Goal: Task Accomplishment & Management: Manage account settings

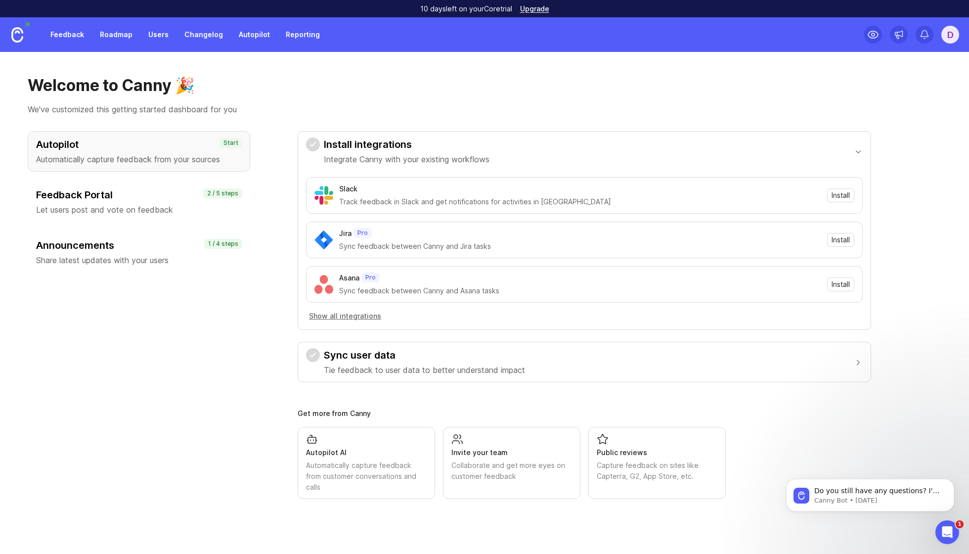
click at [74, 32] on link "Feedback" at bounding box center [66, 35] width 45 height 18
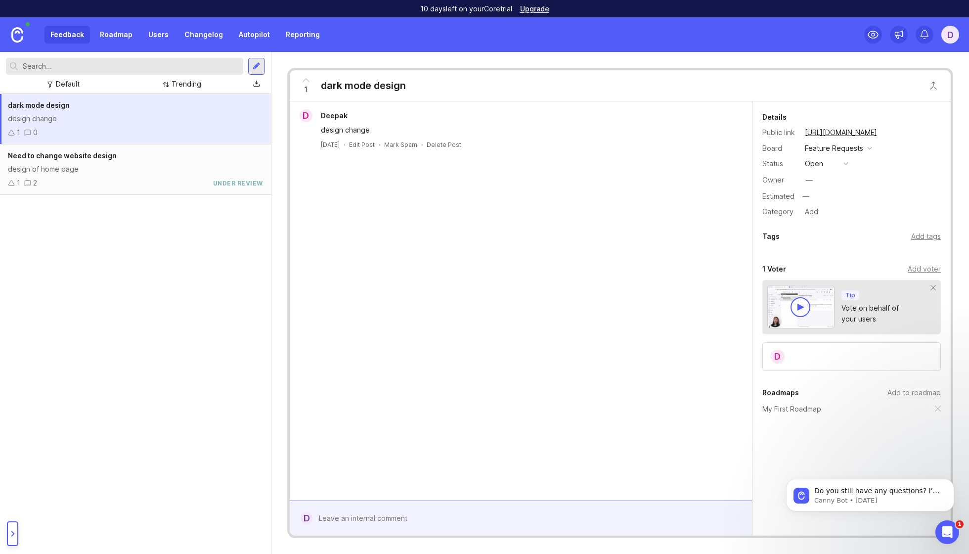
click at [153, 38] on link "Users" at bounding box center [158, 35] width 32 height 18
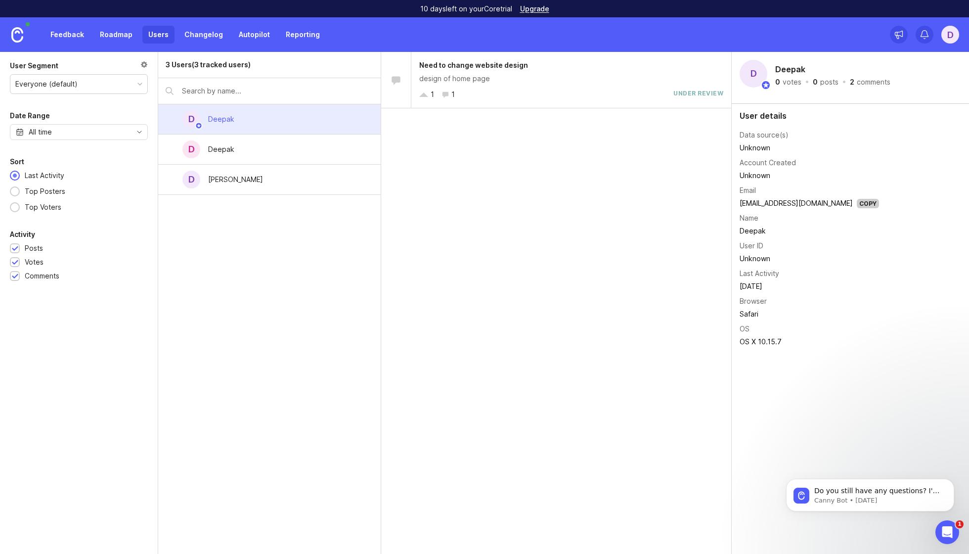
click at [225, 147] on div "Deepak" at bounding box center [221, 149] width 26 height 11
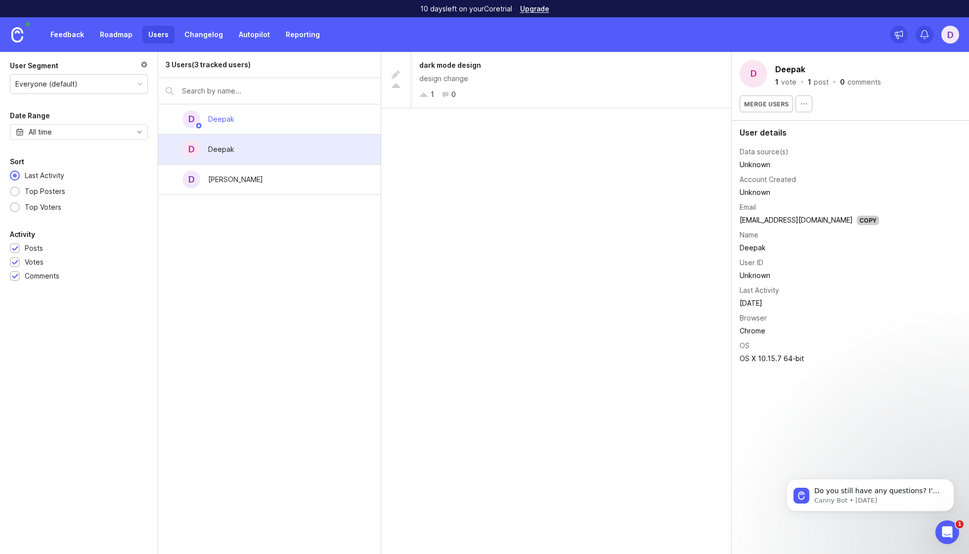
click at [225, 117] on div "Deepak" at bounding box center [221, 119] width 26 height 11
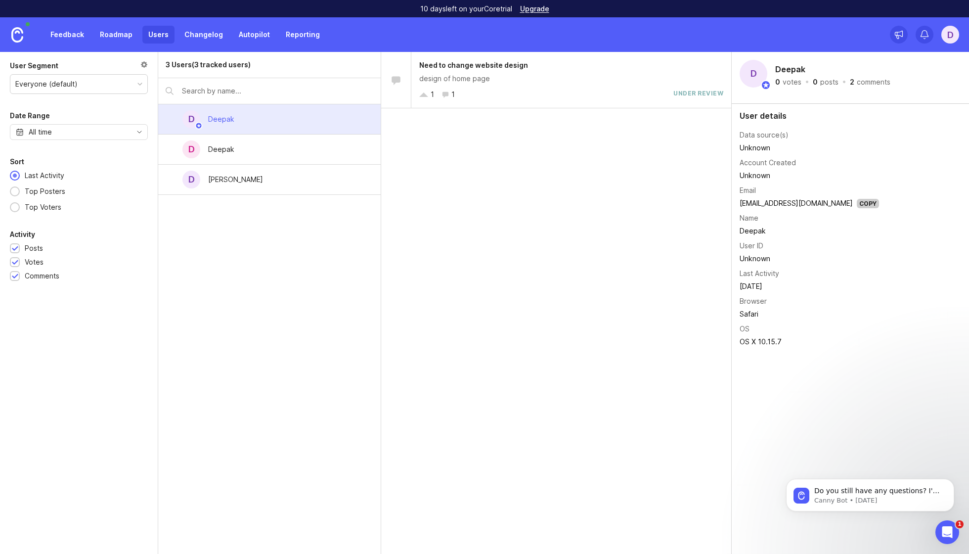
click at [69, 36] on link "Feedback" at bounding box center [66, 35] width 45 height 18
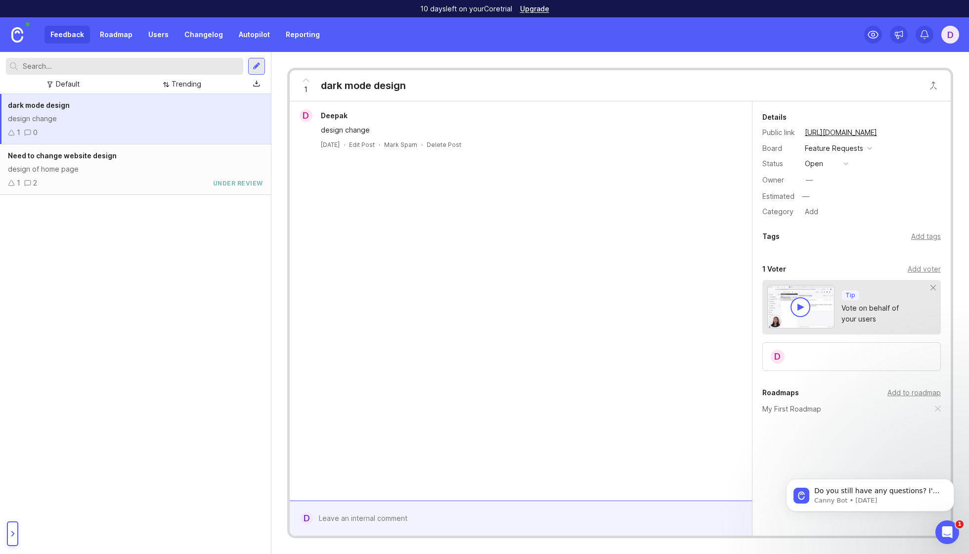
click at [155, 174] on div "Need to change website design design of home page 1 2 under review" at bounding box center [135, 169] width 271 height 50
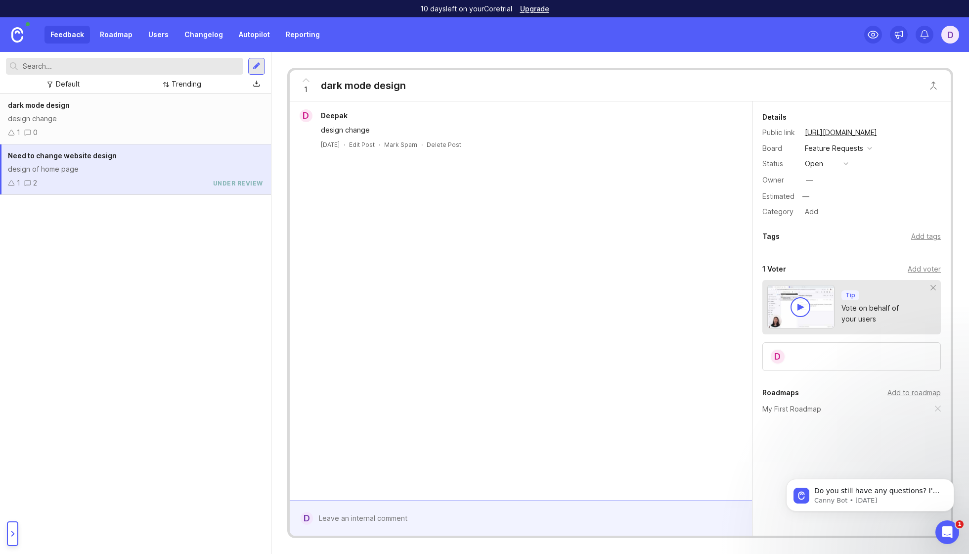
click at [125, 112] on div "dark mode design design change 1 0" at bounding box center [135, 119] width 271 height 50
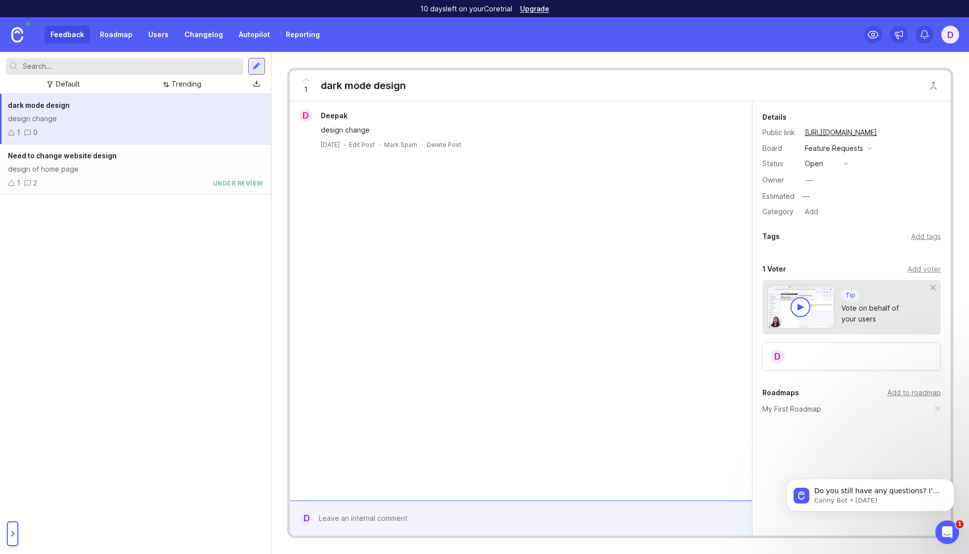
click at [849, 145] on div "Feature Requests" at bounding box center [834, 148] width 58 height 11
click at [651, 223] on div "D Deepak design change [DATE] · Edit Post · Mark Spam · Delete Post" at bounding box center [521, 300] width 462 height 399
click at [837, 161] on button "open" at bounding box center [826, 163] width 49 height 13
click at [648, 231] on div "D Deepak design change [DATE] · Edit Post · Mark Spam · Delete Post" at bounding box center [521, 300] width 462 height 399
click at [809, 176] on div "—" at bounding box center [809, 179] width 7 height 11
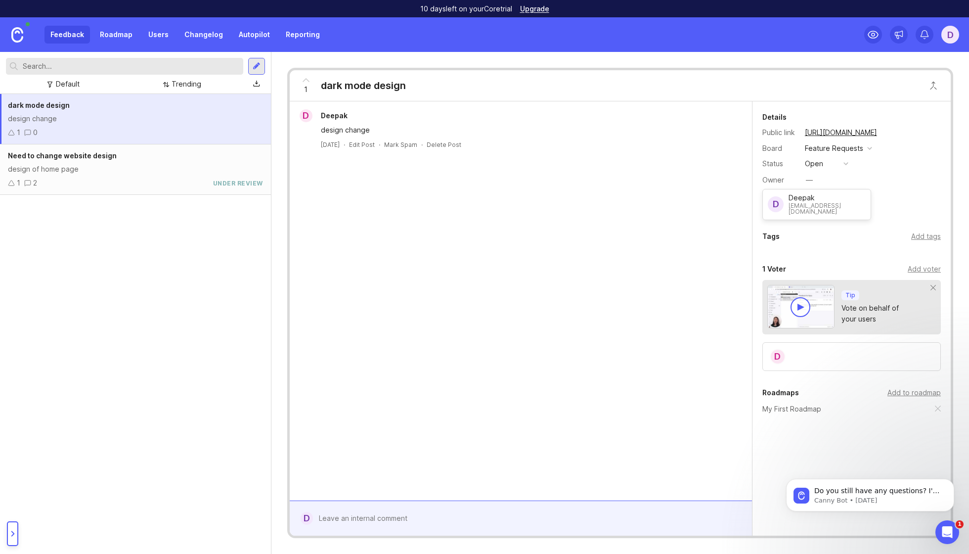
click at [649, 234] on div "D Deepak design change [DATE] · Edit Post · Mark Spam · Delete Post" at bounding box center [521, 300] width 462 height 399
click at [724, 220] on div "D Deepak design change [DATE] · Edit Post · Mark Spam · Delete Post" at bounding box center [521, 300] width 462 height 399
click at [791, 212] on div "Category" at bounding box center [779, 211] width 35 height 11
click at [381, 526] on div at bounding box center [528, 518] width 430 height 19
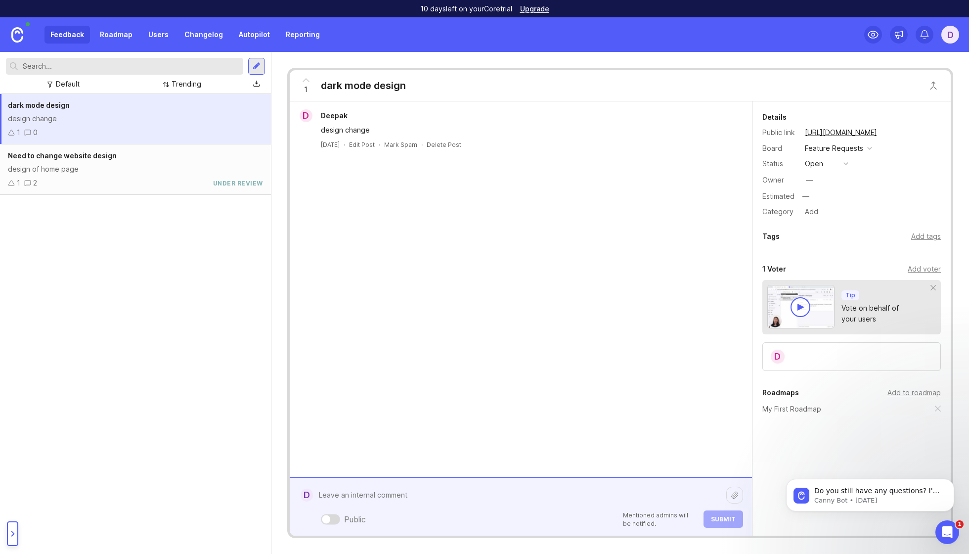
click at [332, 528] on form "D Public Mentioned admins will be notified. Submit" at bounding box center [521, 506] width 462 height 58
click at [329, 524] on div "Public" at bounding box center [341, 519] width 49 height 15
click at [329, 519] on div at bounding box center [326, 519] width 8 height 8
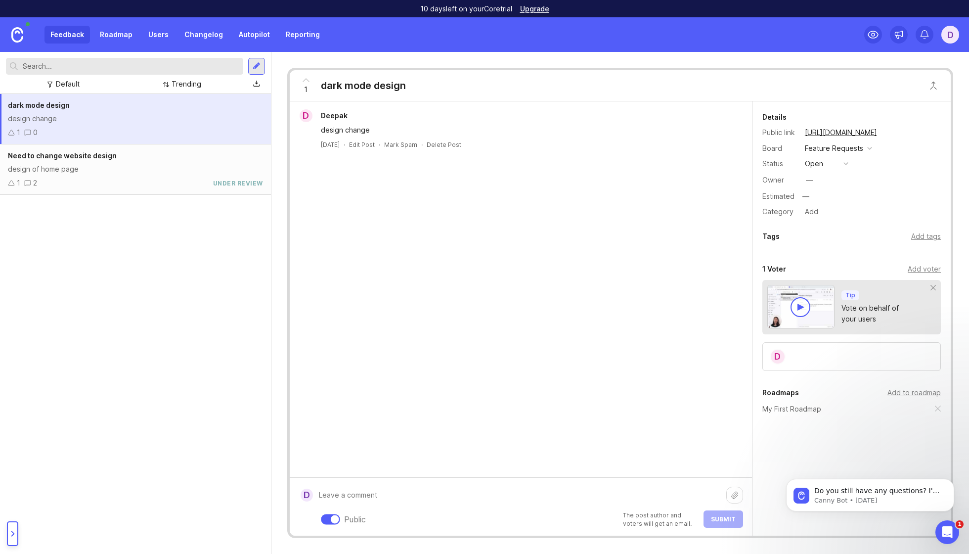
click at [333, 521] on div at bounding box center [335, 519] width 8 height 8
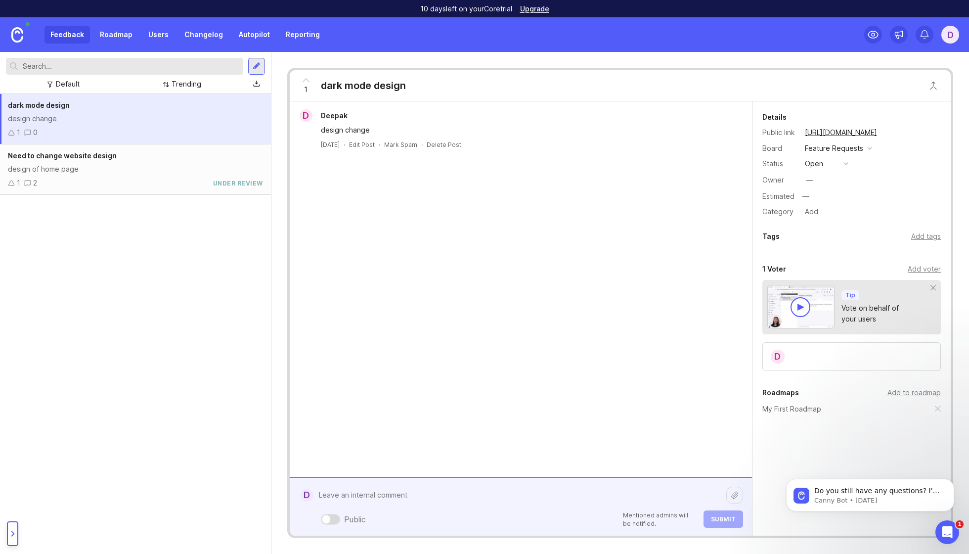
click at [333, 521] on div at bounding box center [330, 519] width 19 height 10
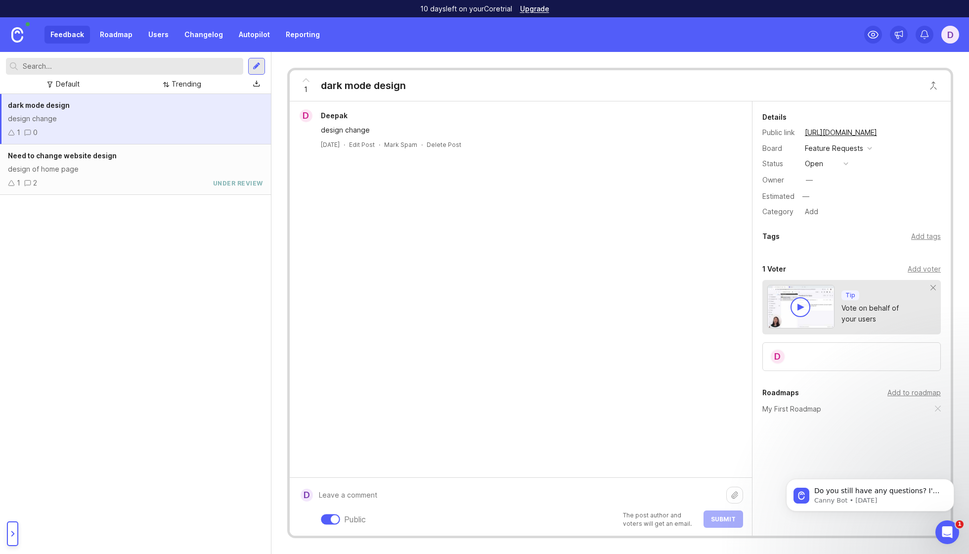
click at [333, 521] on div at bounding box center [335, 519] width 8 height 8
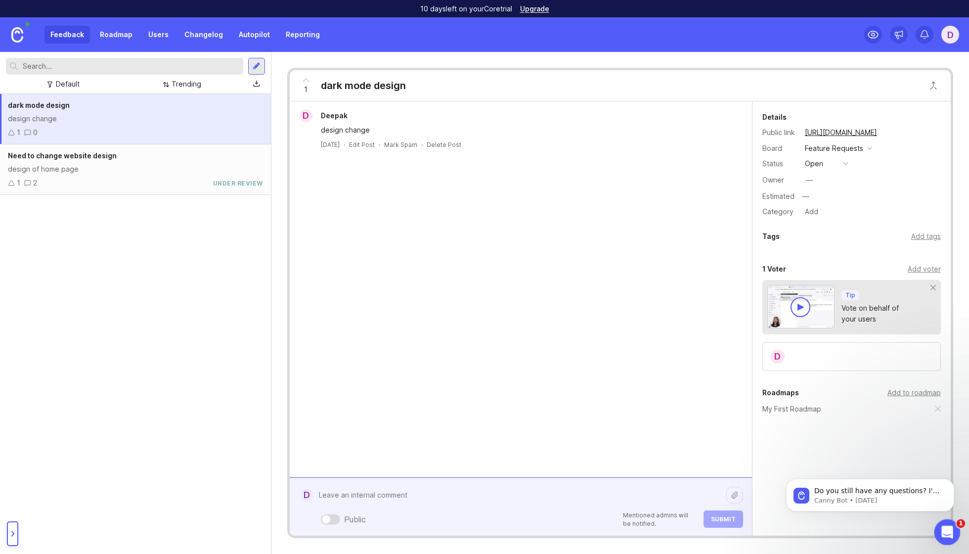
click at [951, 529] on icon "Open Intercom Messenger" at bounding box center [946, 530] width 16 height 16
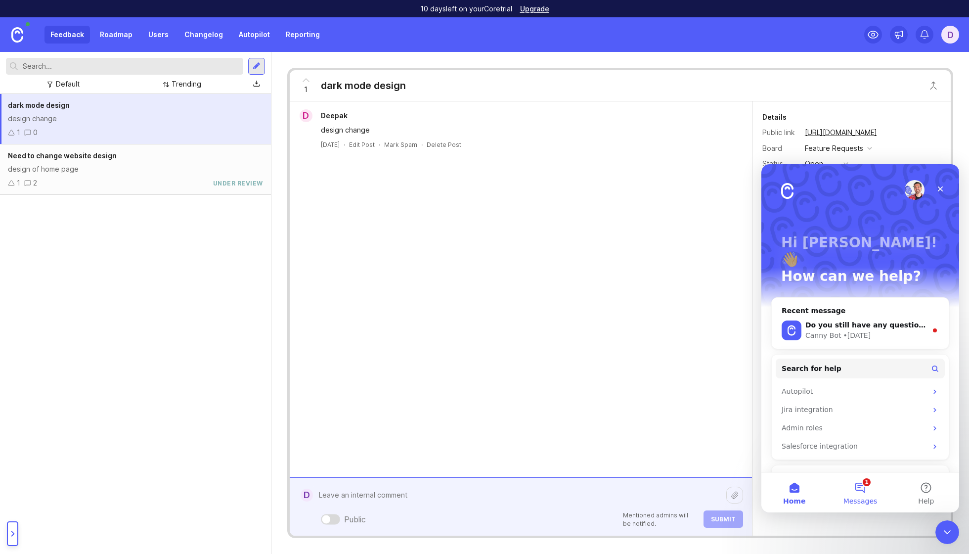
click at [862, 493] on button "1 Messages" at bounding box center [860, 493] width 66 height 40
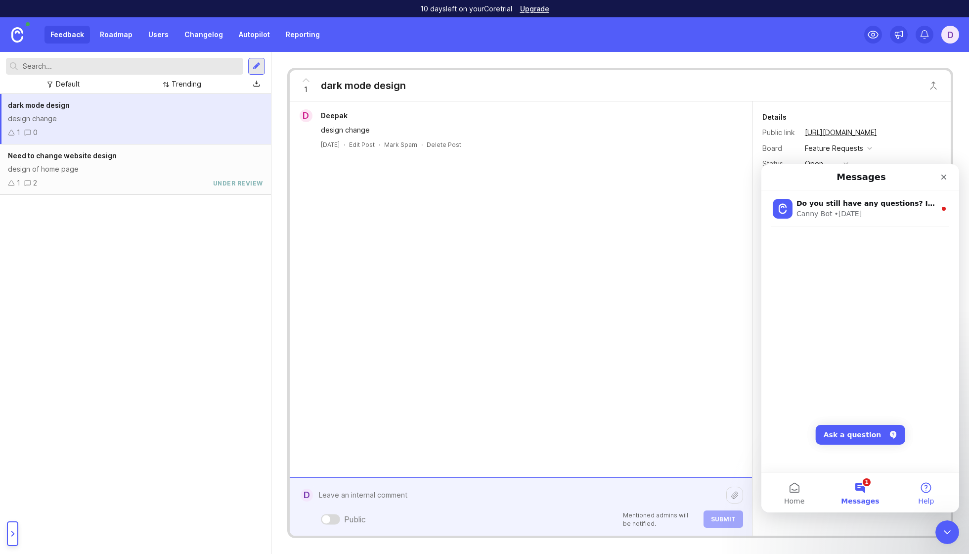
click at [929, 491] on button "Help" at bounding box center [926, 493] width 66 height 40
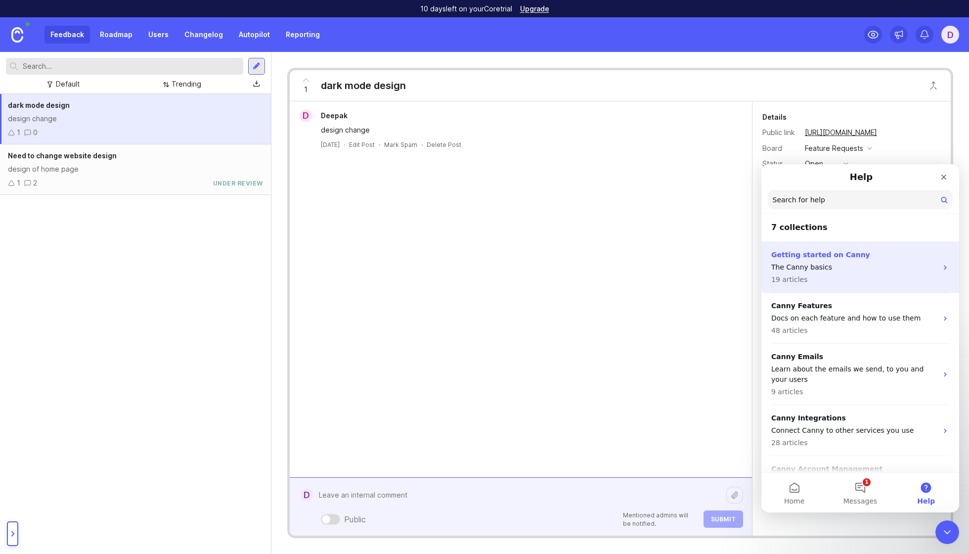
click at [872, 267] on p "The Canny basics" at bounding box center [854, 267] width 166 height 10
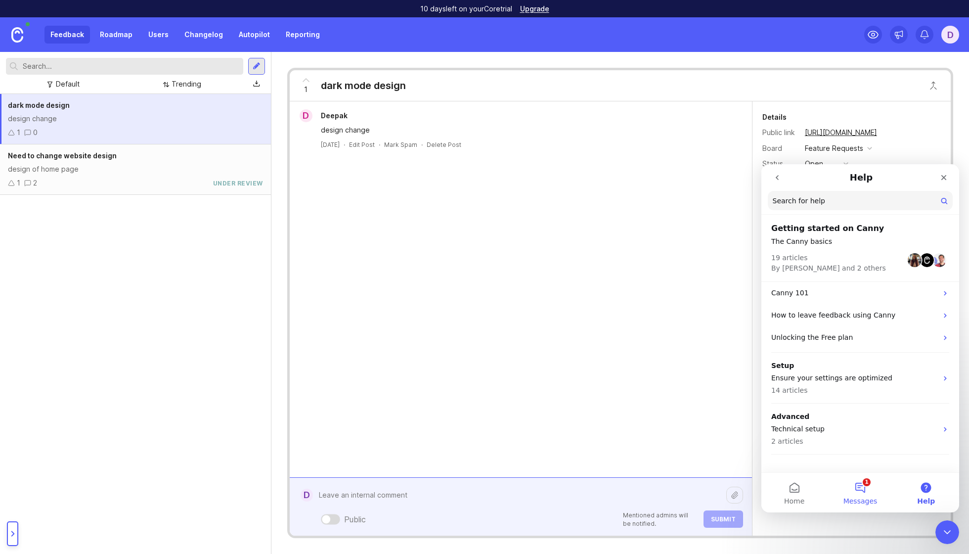
click at [869, 486] on button "1 Messages" at bounding box center [860, 493] width 66 height 40
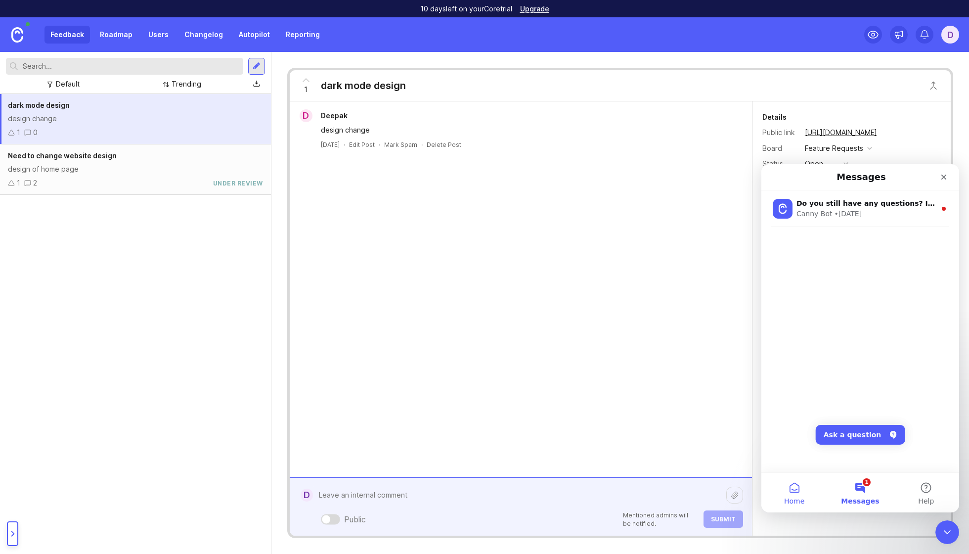
click at [797, 491] on button "Home" at bounding box center [794, 493] width 66 height 40
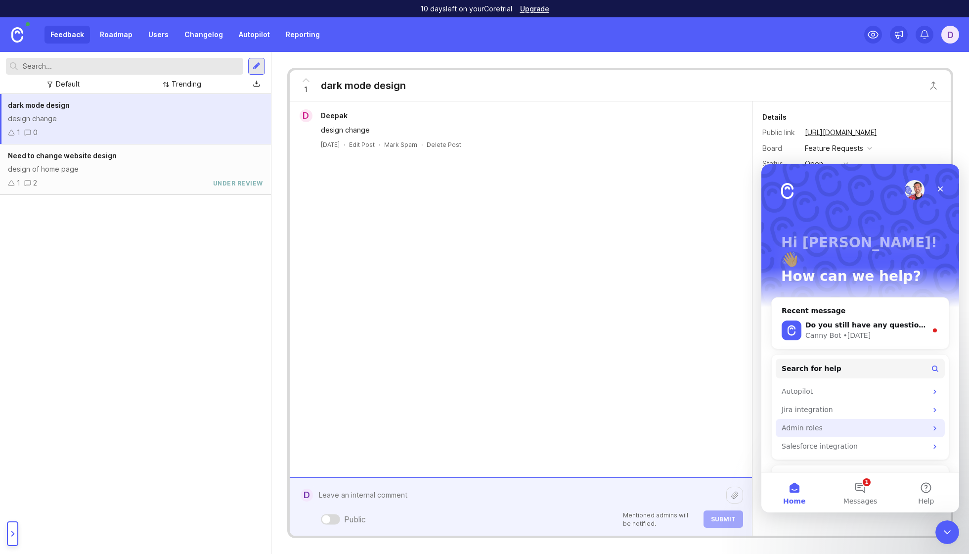
click at [817, 423] on div "Admin roles" at bounding box center [853, 428] width 145 height 10
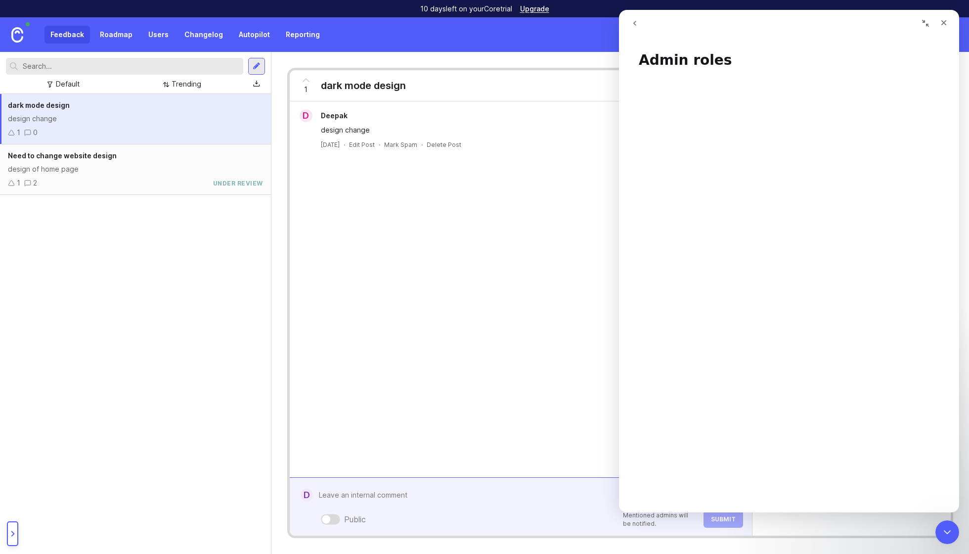
click at [638, 27] on icon "go back" at bounding box center [635, 23] width 8 height 8
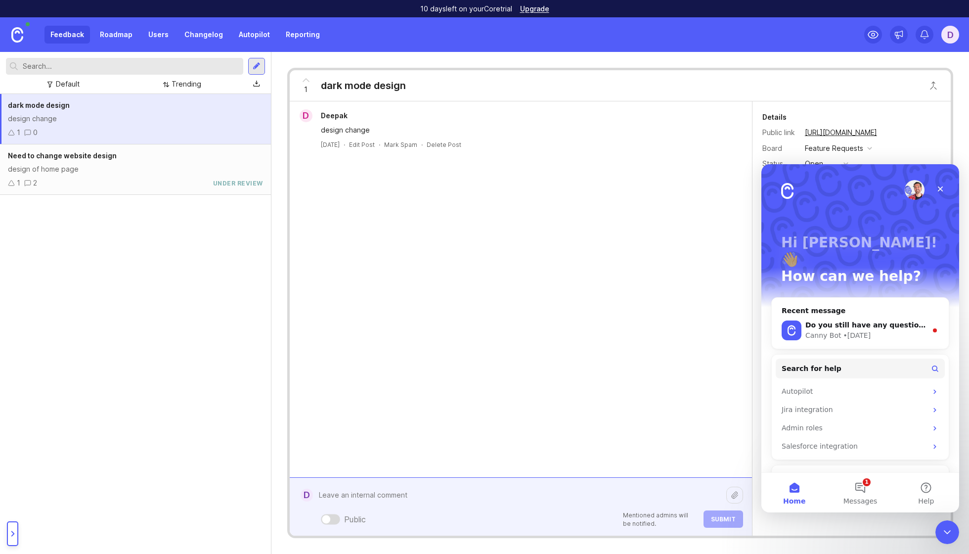
click at [789, 190] on img "Intercom messenger" at bounding box center [787, 191] width 12 height 16
click at [795, 320] on img "Intercom messenger" at bounding box center [791, 330] width 20 height 20
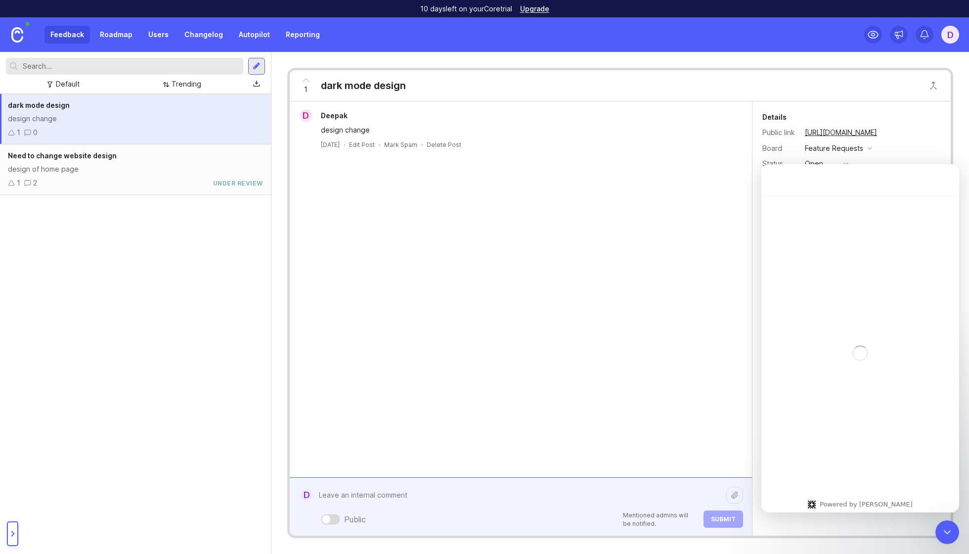
scroll to position [1, 0]
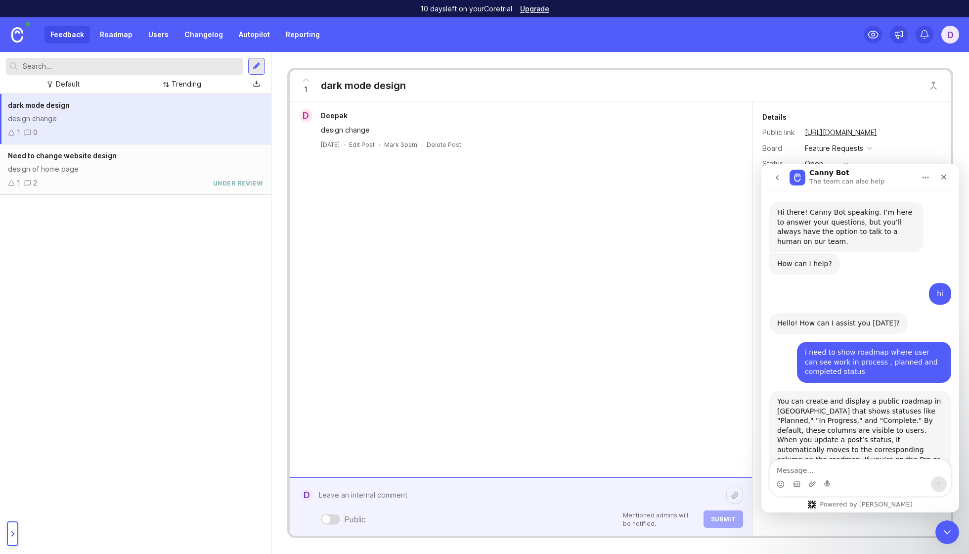
click at [857, 505] on div "Powered by [PERSON_NAME]" at bounding box center [860, 504] width 120 height 8
click at [345, 497] on textarea at bounding box center [519, 494] width 413 height 19
click at [330, 519] on div at bounding box center [326, 519] width 8 height 8
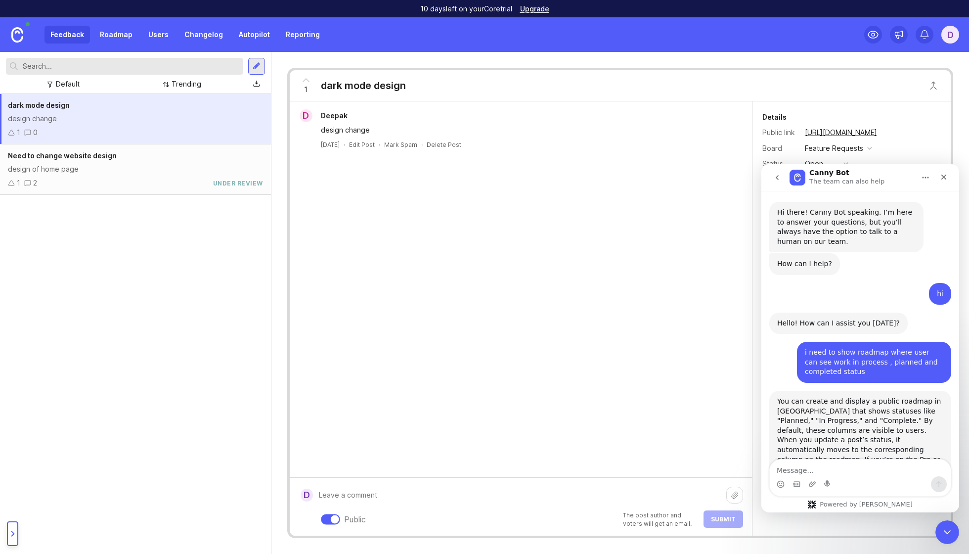
click at [333, 522] on div at bounding box center [335, 519] width 8 height 8
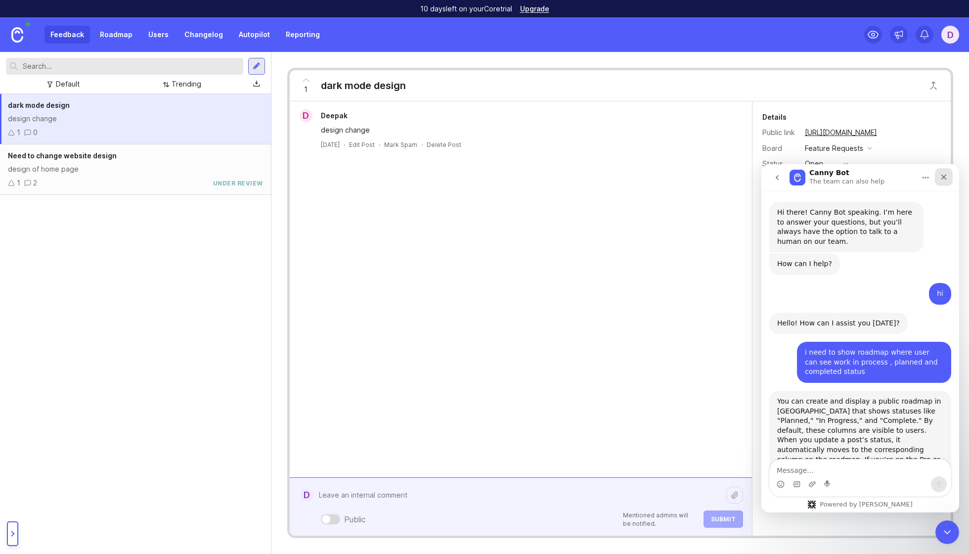
click at [943, 178] on icon "Close" at bounding box center [944, 177] width 8 height 8
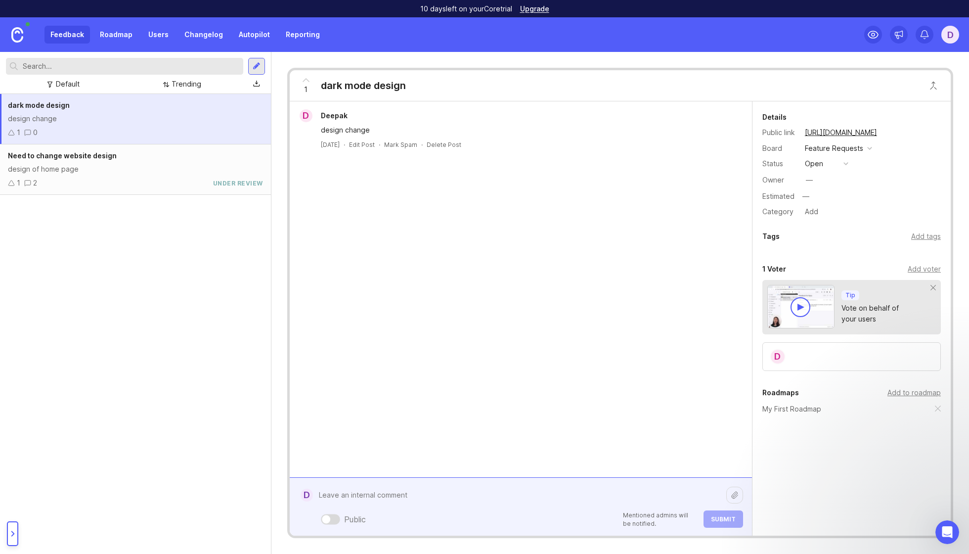
scroll to position [0, 0]
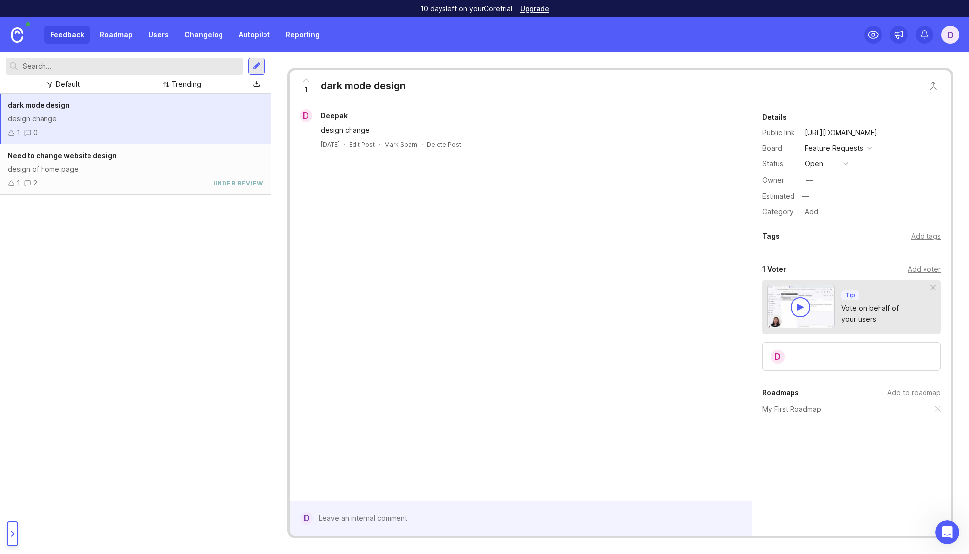
click at [12, 132] on icon at bounding box center [11, 132] width 7 height 7
click at [927, 267] on div "Add voter" at bounding box center [924, 268] width 33 height 11
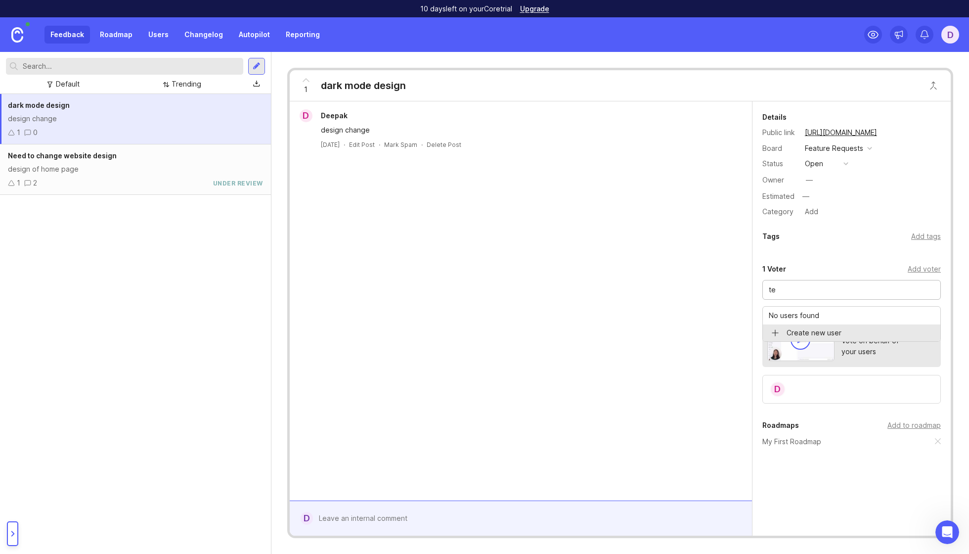
type input "t"
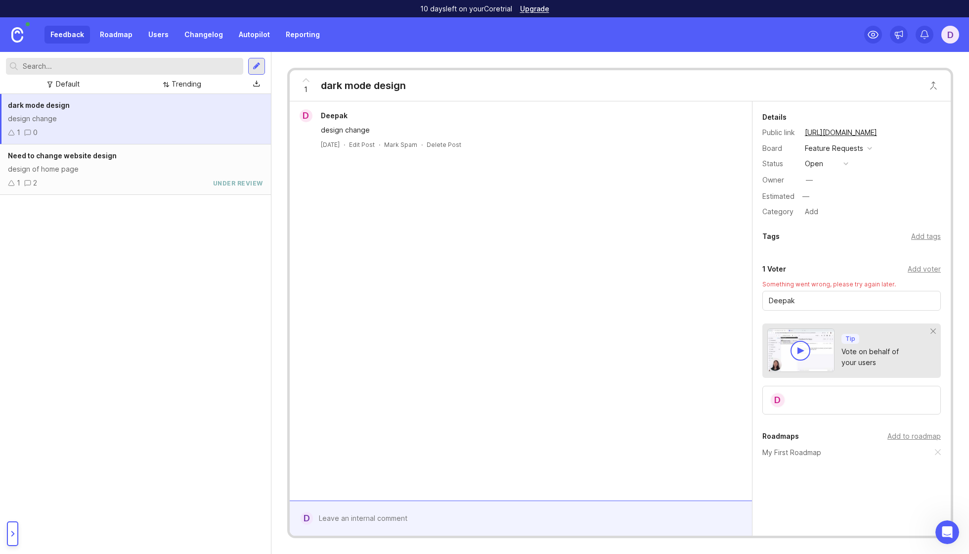
click at [678, 339] on div "D Deepak design change [DATE] · Edit Post · Mark Spam · Delete Post" at bounding box center [521, 300] width 462 height 399
click at [805, 303] on input "Deepak" at bounding box center [852, 300] width 166 height 11
type input "deepak"
click at [827, 293] on div "deepak" at bounding box center [851, 301] width 178 height 20
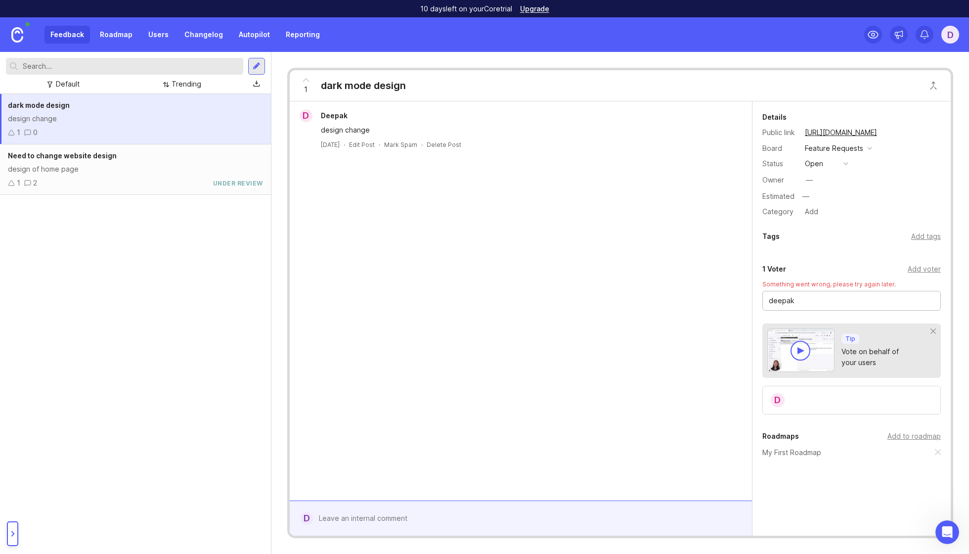
click at [827, 293] on div "deepak" at bounding box center [851, 301] width 178 height 20
drag, startPoint x: 650, startPoint y: 321, endPoint x: 635, endPoint y: 327, distance: 16.0
click at [635, 327] on div "D Deepak design change [DATE] · Edit Post · Mark Spam · Delete Post" at bounding box center [521, 300] width 462 height 399
click at [829, 295] on input "deepak" at bounding box center [852, 300] width 166 height 11
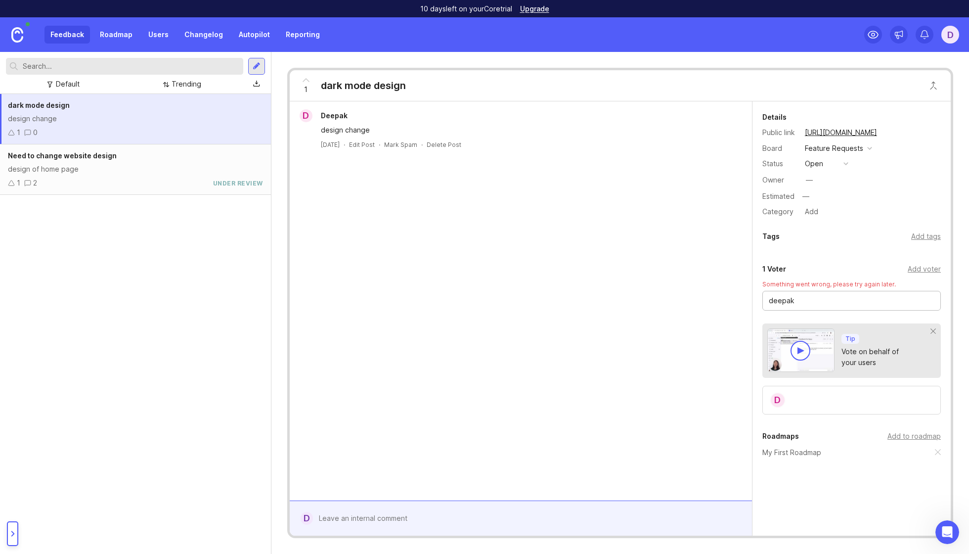
click at [829, 295] on input "deepak" at bounding box center [852, 300] width 166 height 11
click at [78, 84] on div "Default" at bounding box center [68, 84] width 24 height 11
click at [187, 85] on div "Trending" at bounding box center [187, 84] width 30 height 11
click at [184, 89] on div "Top" at bounding box center [186, 84] width 30 height 13
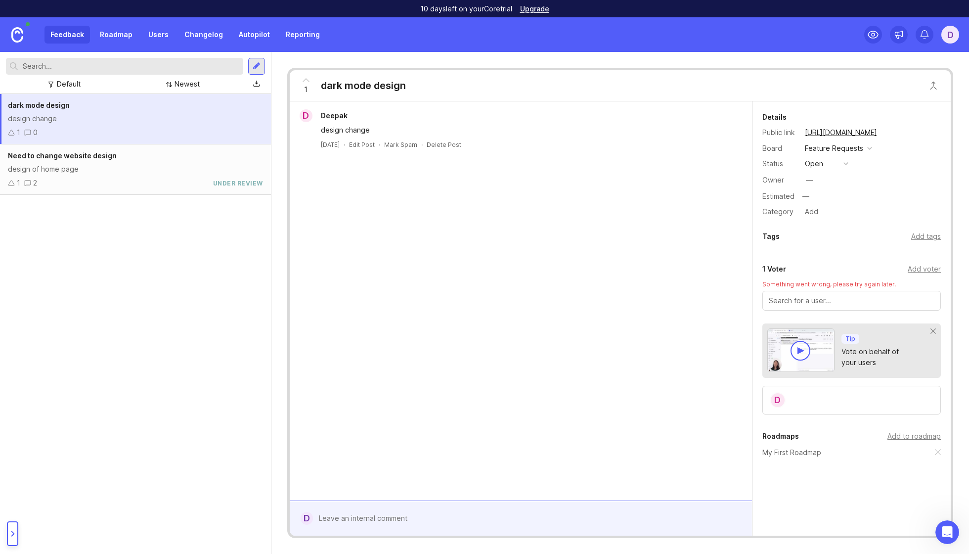
click at [192, 83] on div "Newest" at bounding box center [186, 84] width 25 height 11
click at [253, 80] on div at bounding box center [256, 84] width 7 height 8
click at [398, 239] on div "D Deepak design change [DATE] · Edit Post · Mark Spam · Delete Post" at bounding box center [521, 300] width 462 height 399
click at [176, 86] on div "Newest" at bounding box center [186, 84] width 25 height 11
click at [296, 32] on link "Reporting" at bounding box center [303, 35] width 46 height 18
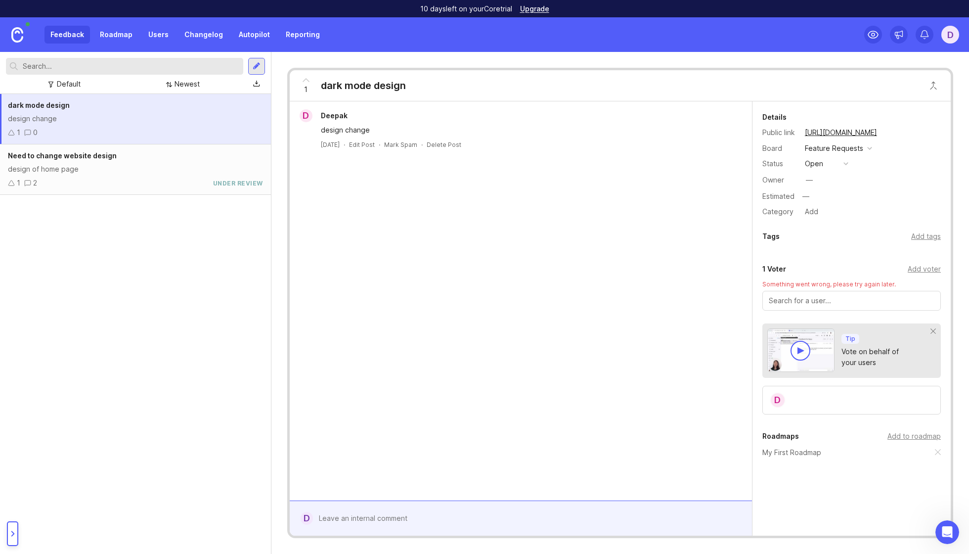
click at [296, 32] on link "Reporting" at bounding box center [303, 35] width 46 height 18
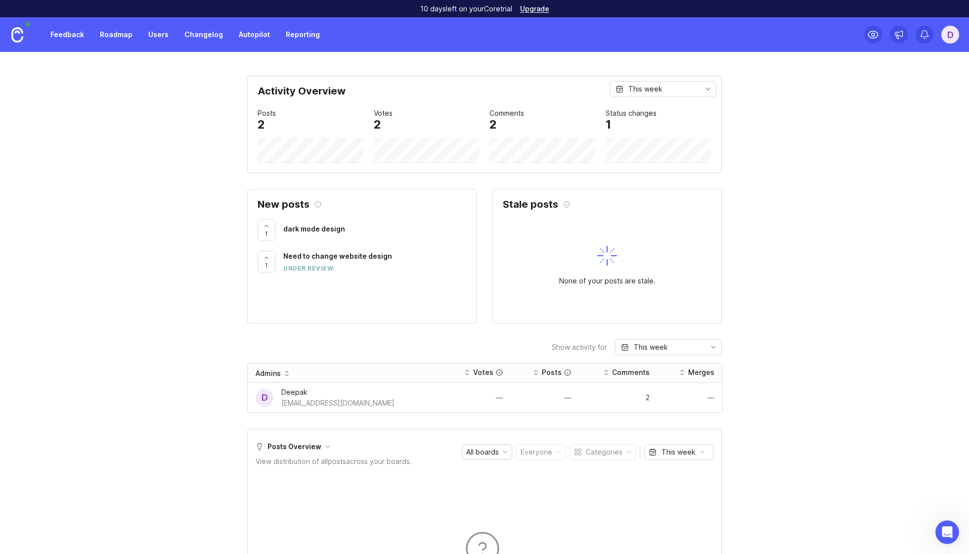
click at [642, 89] on div "This week" at bounding box center [645, 89] width 34 height 11
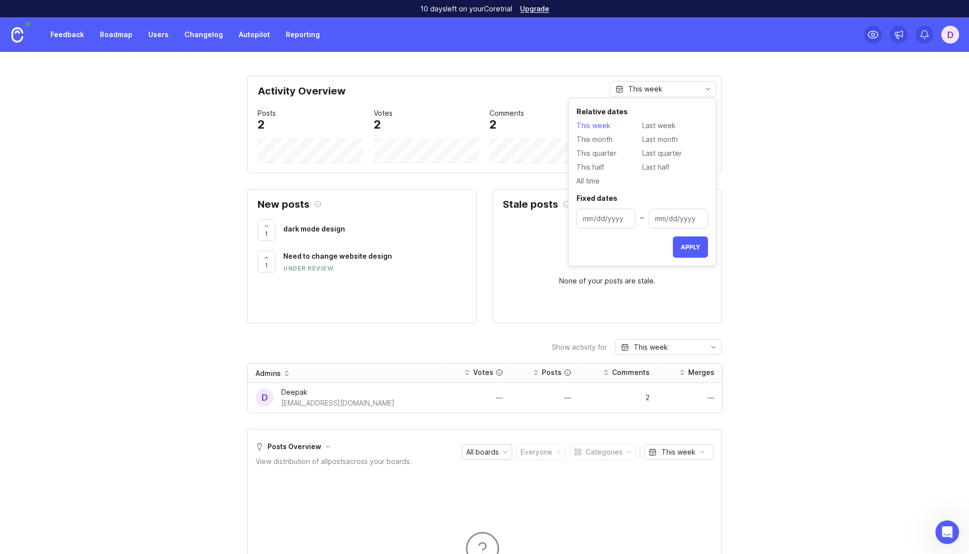
click at [608, 141] on span "This month" at bounding box center [594, 139] width 36 height 11
click at [600, 139] on span "This month" at bounding box center [594, 139] width 36 height 11
click at [772, 152] on div "Activity Overview This week Posts 2 Votes 2 Comments 2 Status changes 1 New pos…" at bounding box center [484, 514] width 969 height 877
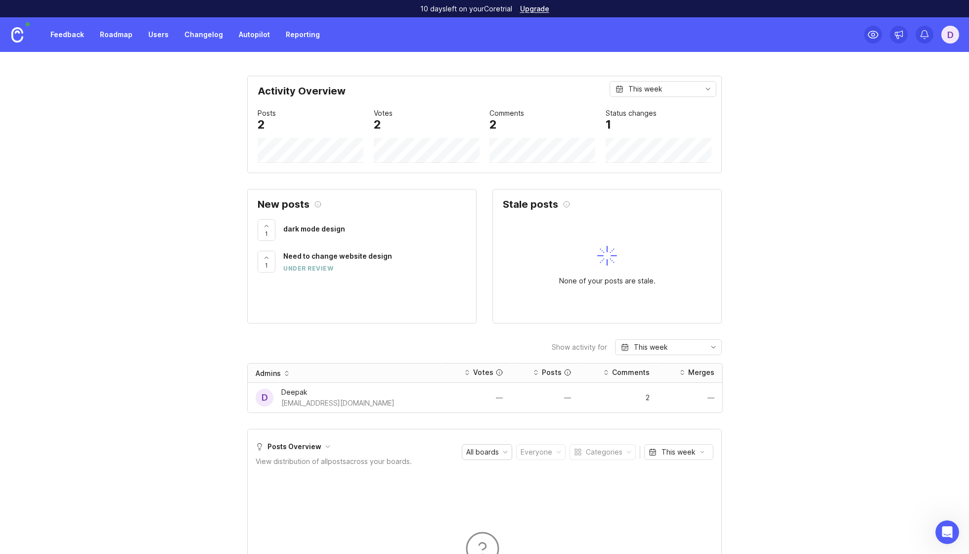
click at [123, 40] on link "Roadmap" at bounding box center [116, 35] width 44 height 18
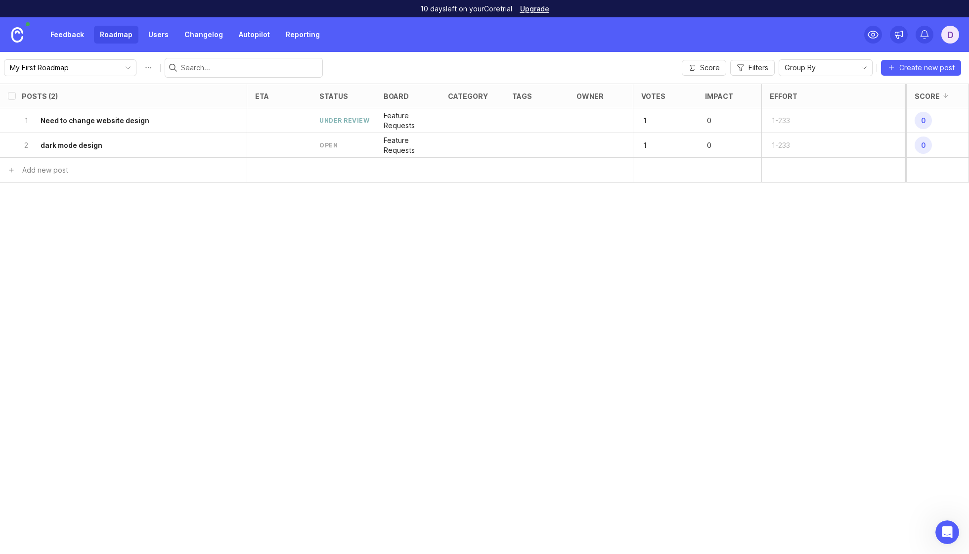
click at [129, 123] on h6 "Need to change website design" at bounding box center [95, 121] width 109 height 10
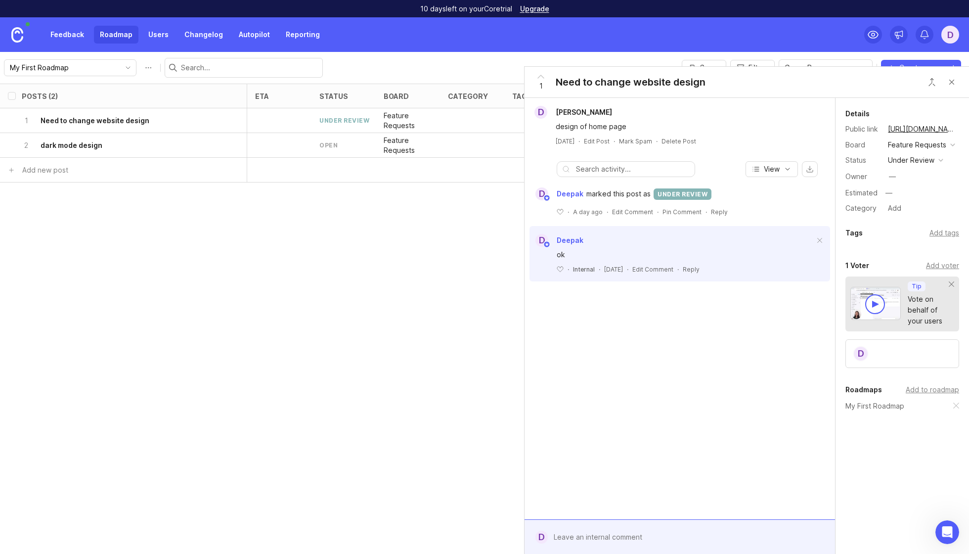
click at [437, 313] on div "Posts (2) eta status board category tags owner Votes Impact Effort Score 1 Need…" at bounding box center [484, 319] width 969 height 470
click at [950, 86] on button "Close button" at bounding box center [952, 82] width 20 height 20
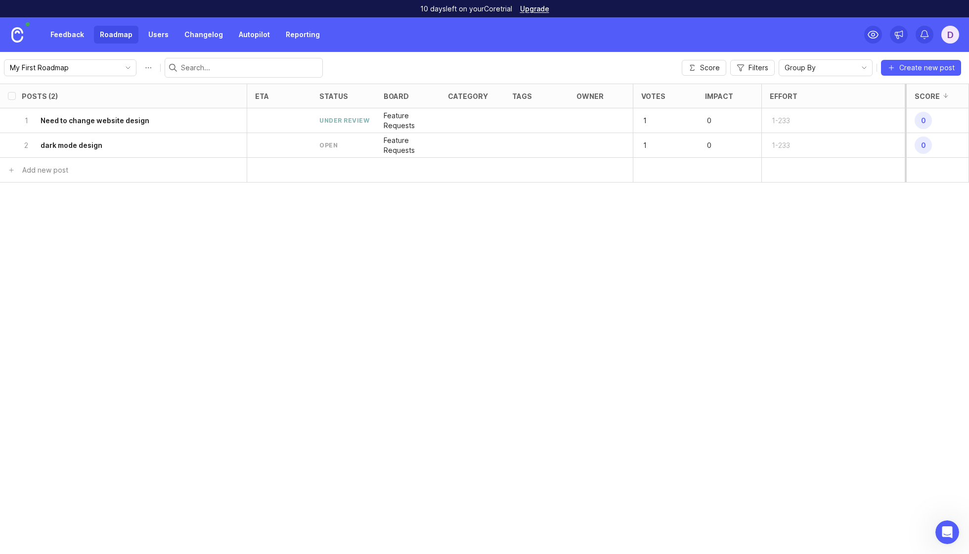
click at [117, 68] on input "My First Roadmap" at bounding box center [64, 67] width 109 height 11
click at [135, 188] on div "Posts (2) eta status board category tags owner Votes Impact Effort Score 1 Need…" at bounding box center [484, 319] width 969 height 470
click at [160, 266] on div "Posts (2) eta status board category tags owner Votes Impact Effort Score 1 Need…" at bounding box center [484, 319] width 969 height 470
click at [485, 113] on div at bounding box center [472, 120] width 64 height 25
click at [120, 121] on h6 "Need to change website design" at bounding box center [95, 121] width 109 height 10
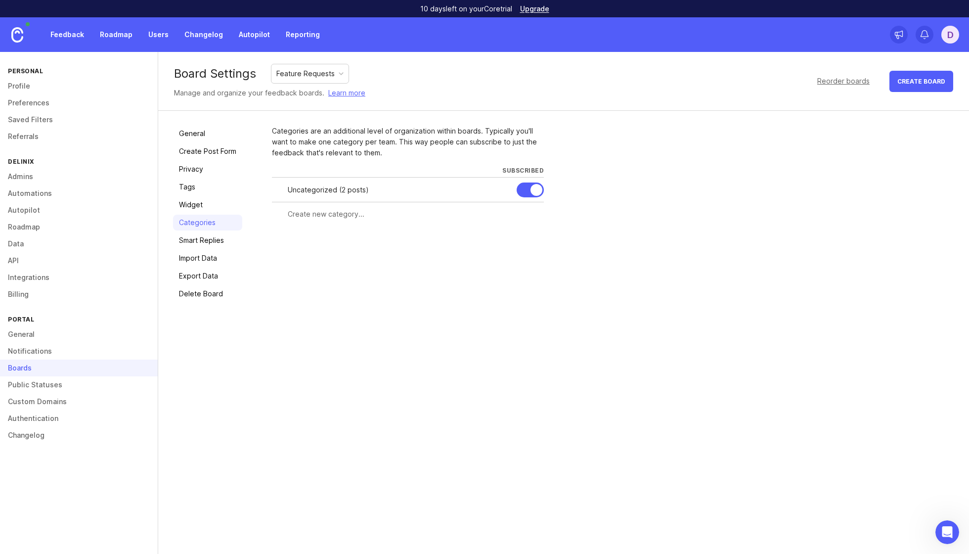
click at [327, 216] on input "text" at bounding box center [413, 214] width 250 height 11
type input "test"
click at [529, 231] on span "Create" at bounding box center [524, 231] width 25 height 7
click at [139, 32] on div "Feedback Roadmap Users Changelog Autopilot Reporting" at bounding box center [184, 35] width 281 height 18
click at [117, 38] on link "Roadmap" at bounding box center [116, 35] width 44 height 18
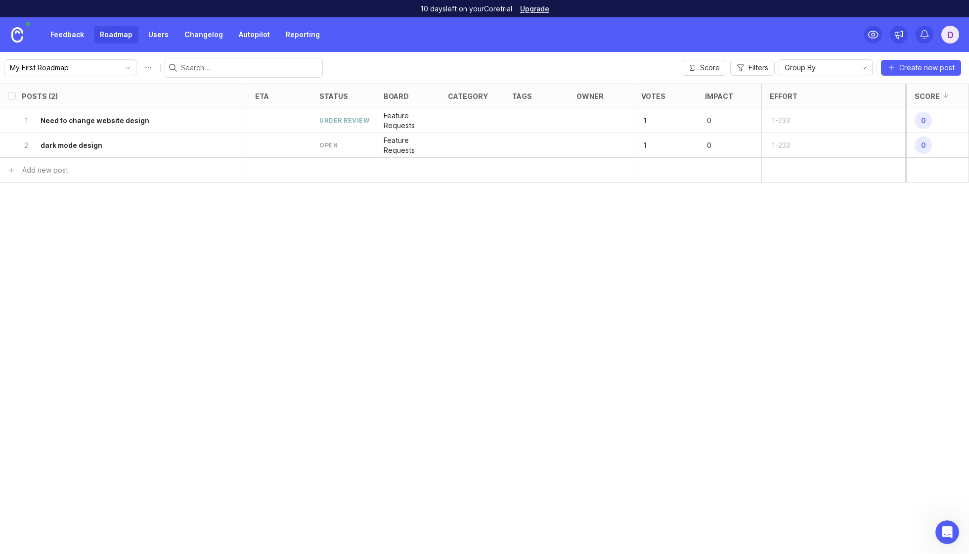
click at [141, 118] on h6 "Need to change website design" at bounding box center [95, 121] width 109 height 10
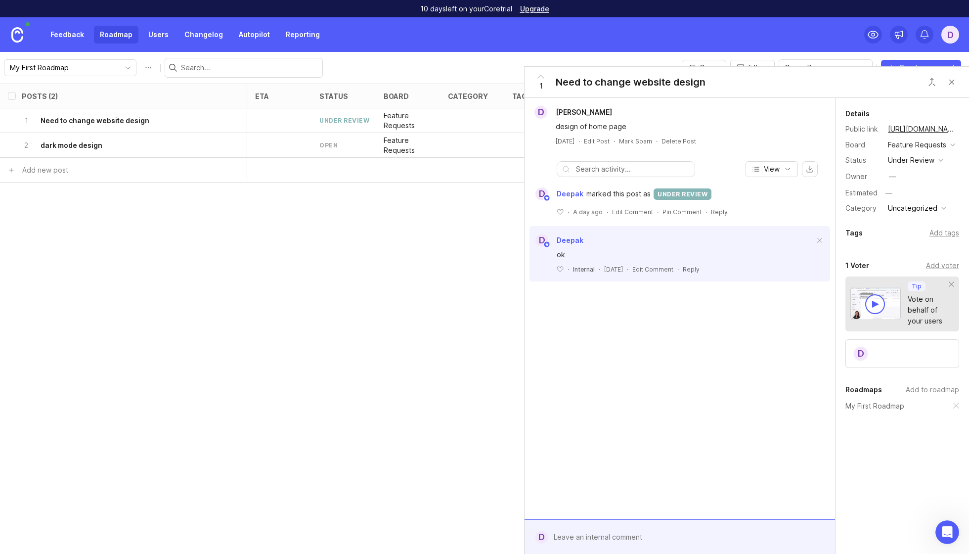
click at [916, 206] on div "Uncategorized" at bounding box center [912, 208] width 49 height 11
click at [911, 222] on li "test" at bounding box center [917, 225] width 64 height 18
click at [391, 395] on div "Posts (2) eta status board category tags owner Votes Impact Effort Score 1 Need…" at bounding box center [484, 319] width 969 height 470
click at [897, 190] on div "—" at bounding box center [920, 192] width 77 height 13
click at [900, 195] on input "text" at bounding box center [920, 192] width 77 height 13
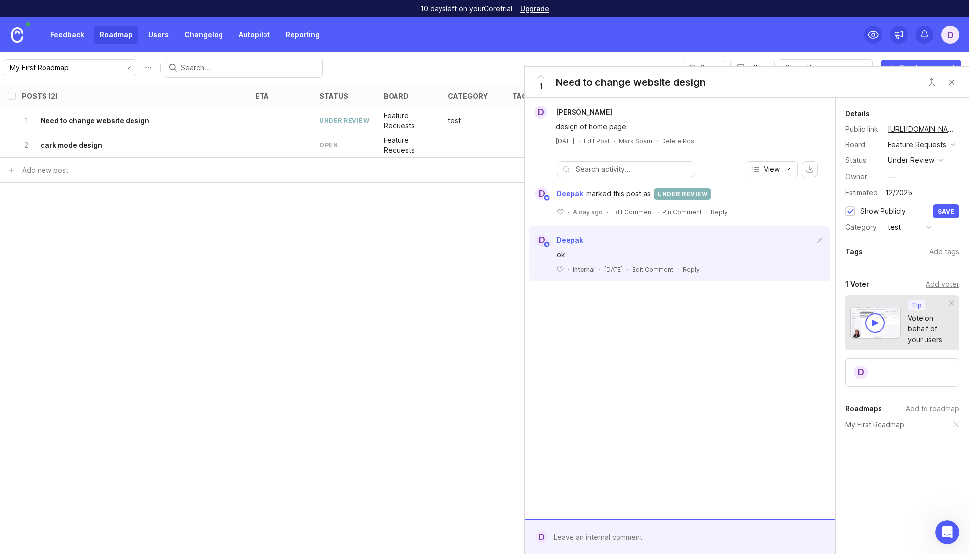
type input "12/2025"
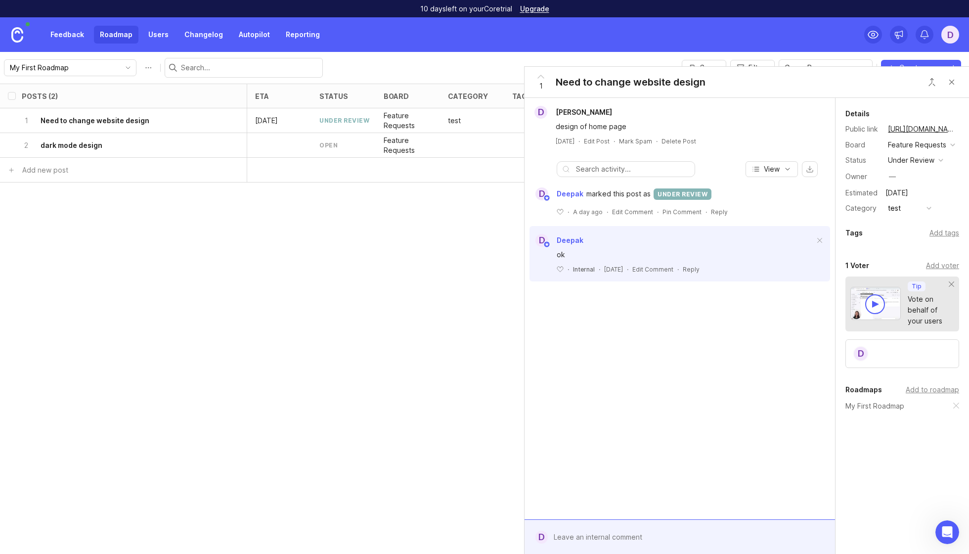
click at [402, 313] on div "Posts (2) eta status board category tags owner Votes Impact Effort Score 1 Need…" at bounding box center [484, 319] width 969 height 470
click at [946, 78] on button "Close button" at bounding box center [952, 82] width 20 height 20
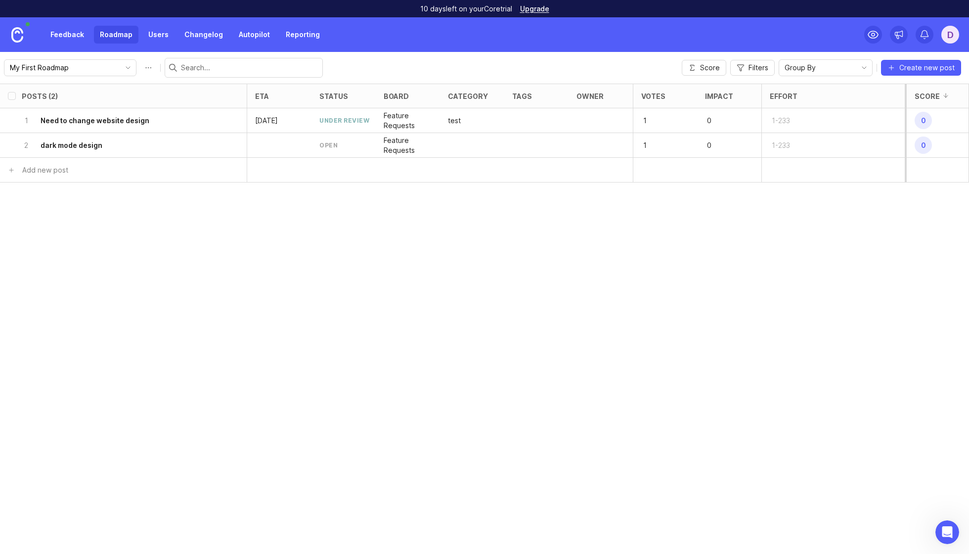
click at [412, 128] on p "Feature Requests" at bounding box center [408, 121] width 48 height 20
click at [169, 120] on div "1 Need to change website design" at bounding box center [120, 120] width 197 height 24
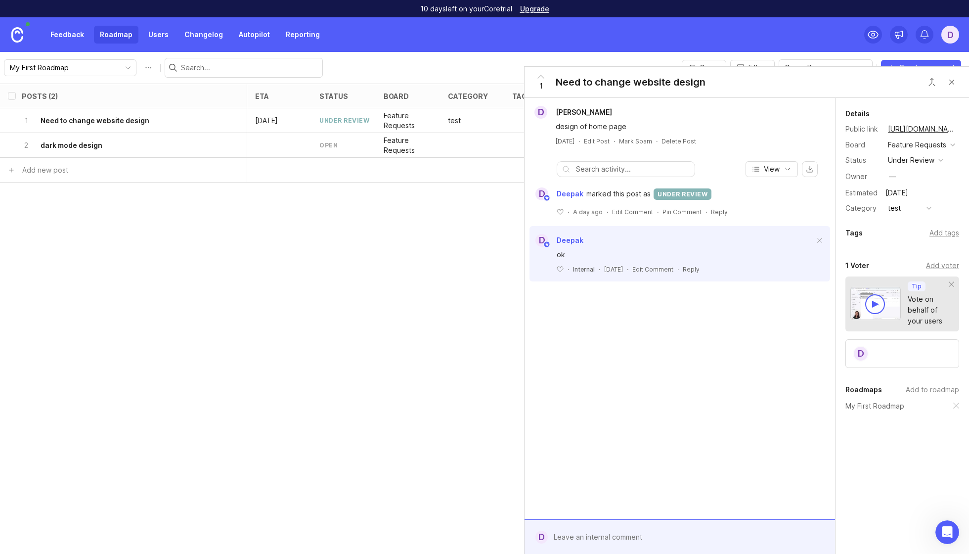
click at [929, 159] on div "under review" at bounding box center [911, 160] width 46 height 11
click at [461, 422] on div "Posts (2) eta status board category tags owner Votes Impact Effort Score 1 Need…" at bounding box center [484, 319] width 969 height 470
click at [948, 84] on button "Close button" at bounding box center [952, 82] width 20 height 20
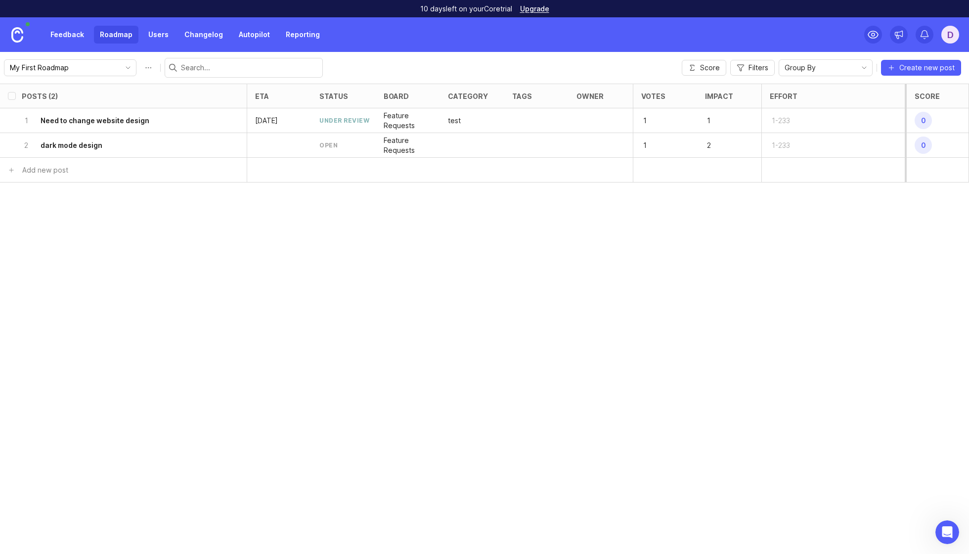
click at [641, 288] on div "Posts (2) eta status board category tags owner Votes Impact Effort Score 1 Need…" at bounding box center [484, 319] width 969 height 470
click at [919, 121] on span "0" at bounding box center [922, 120] width 17 height 17
click at [924, 122] on span "0" at bounding box center [922, 120] width 17 height 17
click at [703, 65] on span "Score" at bounding box center [710, 68] width 20 height 10
click at [754, 72] on span "Filters" at bounding box center [758, 68] width 20 height 10
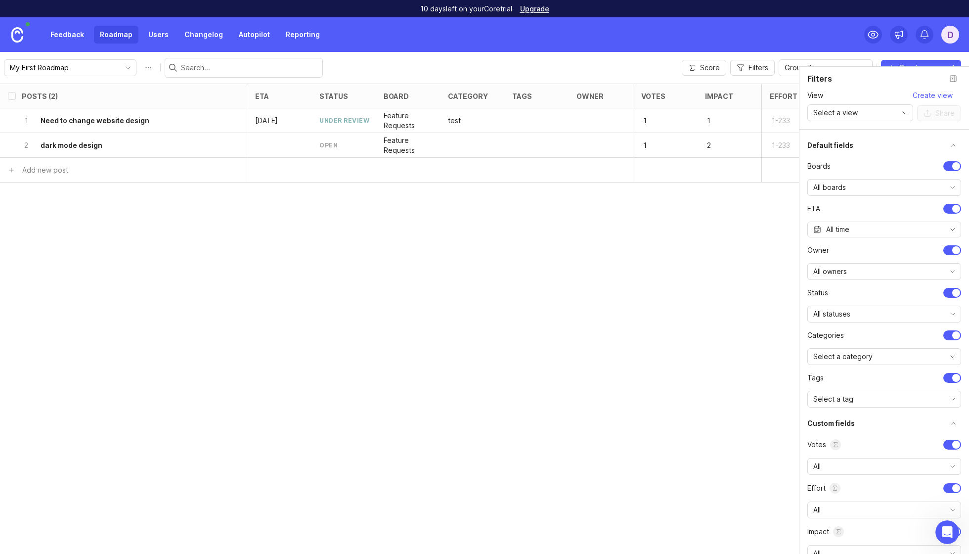
click at [746, 281] on div "Posts (2) eta status board category tags owner Votes Impact Effort Score 1 Need…" at bounding box center [484, 319] width 969 height 470
